Goal: Transaction & Acquisition: Purchase product/service

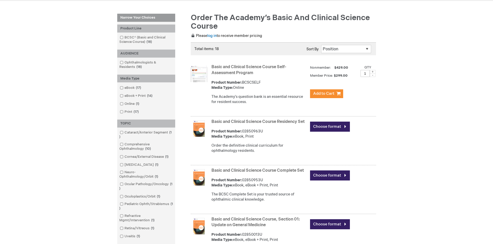
scroll to position [78, 0]
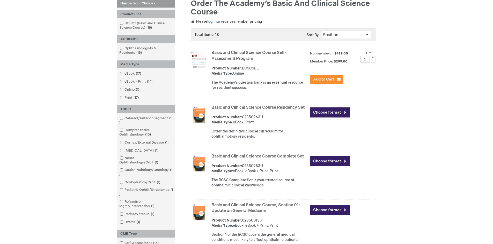
click at [261, 159] on link "Basic and Clinical Science Course Complete Set" at bounding box center [257, 156] width 92 height 5
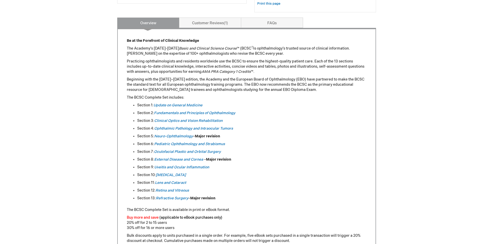
scroll to position [207, 0]
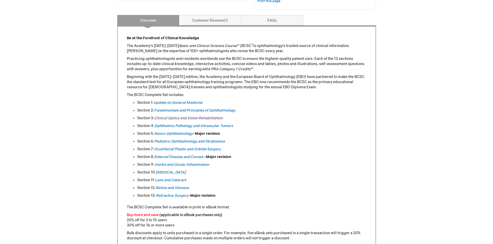
click at [186, 118] on link "Clinical Optics and Vision Rehabilitation" at bounding box center [188, 118] width 68 height 4
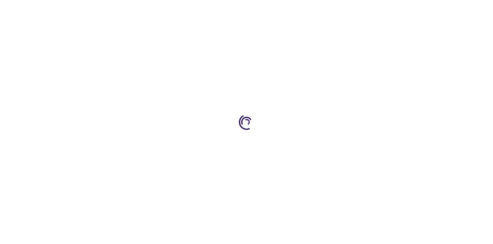
type input "0"
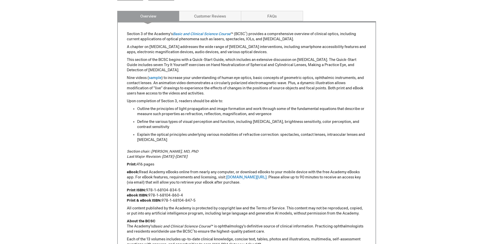
scroll to position [232, 0]
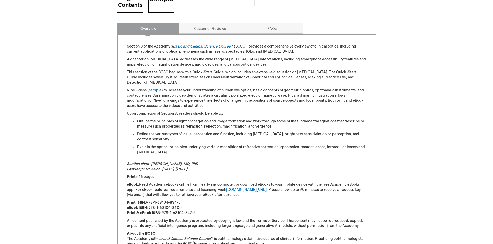
click at [151, 28] on link "Overview" at bounding box center [148, 28] width 62 height 10
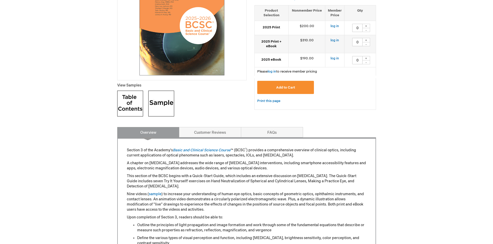
scroll to position [125, 0]
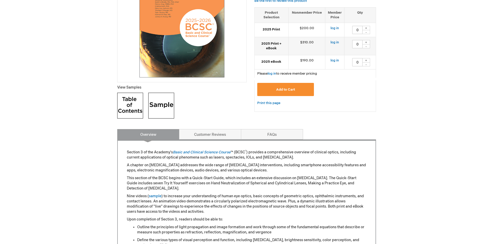
click at [128, 108] on img at bounding box center [130, 106] width 26 height 26
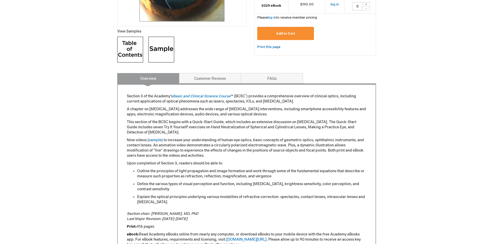
scroll to position [181, 0]
